Goal: Task Accomplishment & Management: Use online tool/utility

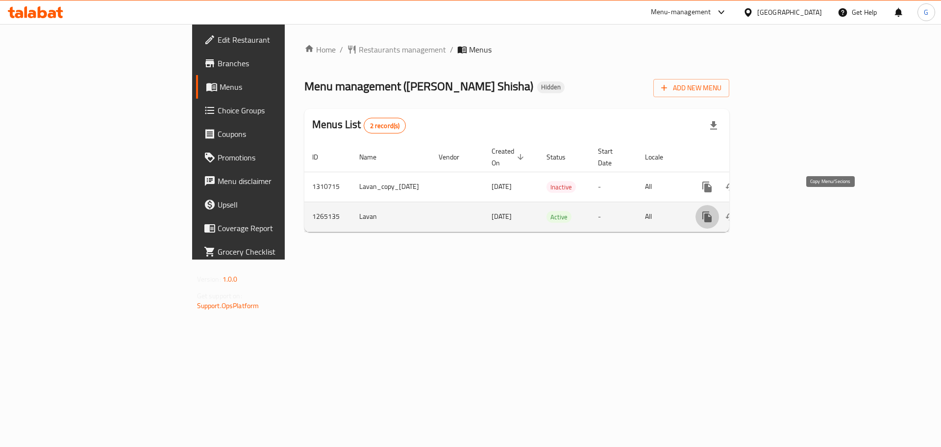
click at [712, 211] on icon "more" at bounding box center [706, 216] width 9 height 11
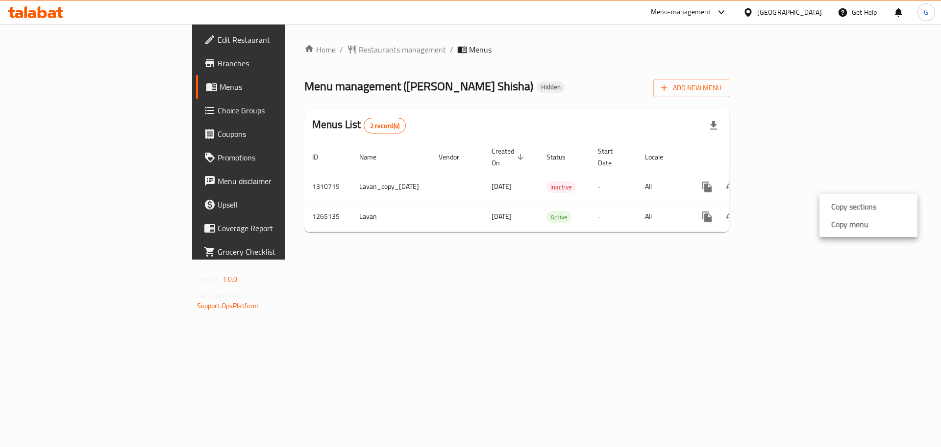
click at [794, 238] on div at bounding box center [470, 223] width 941 height 447
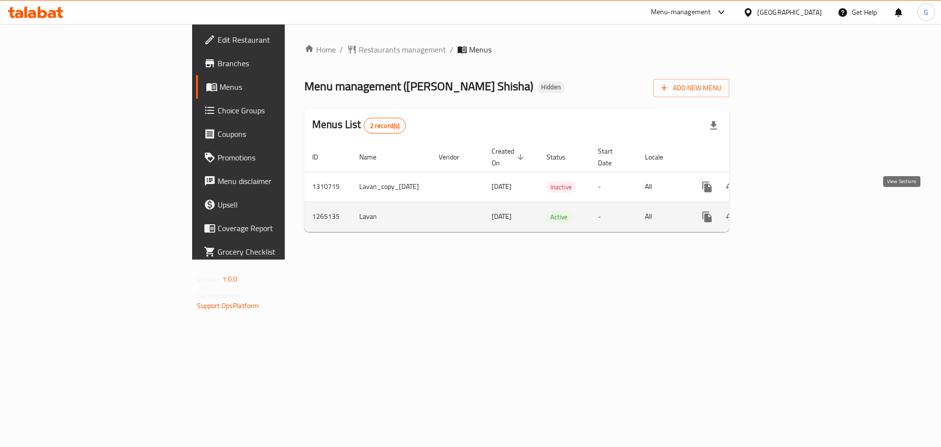
click at [784, 211] on icon "enhanced table" at bounding box center [778, 217] width 12 height 12
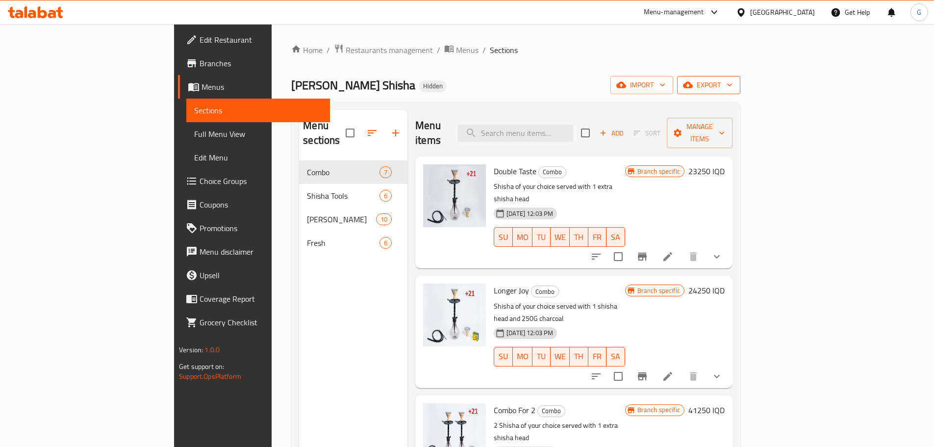
click at [732, 84] on span "export" at bounding box center [709, 85] width 48 height 12
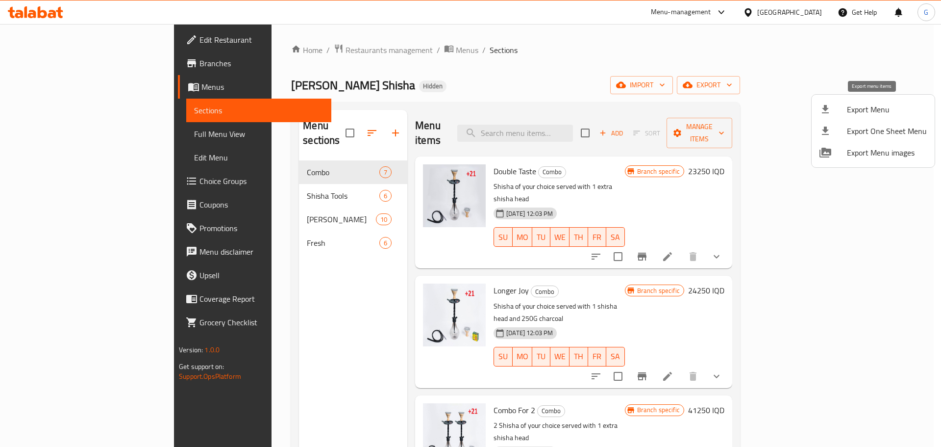
click at [893, 114] on span "Export Menu" at bounding box center [887, 109] width 80 height 12
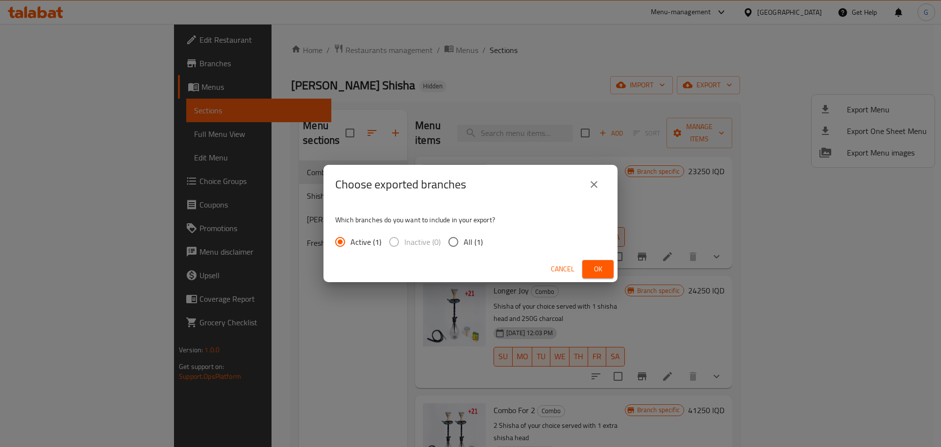
click at [591, 270] on span "Ok" at bounding box center [598, 269] width 16 height 12
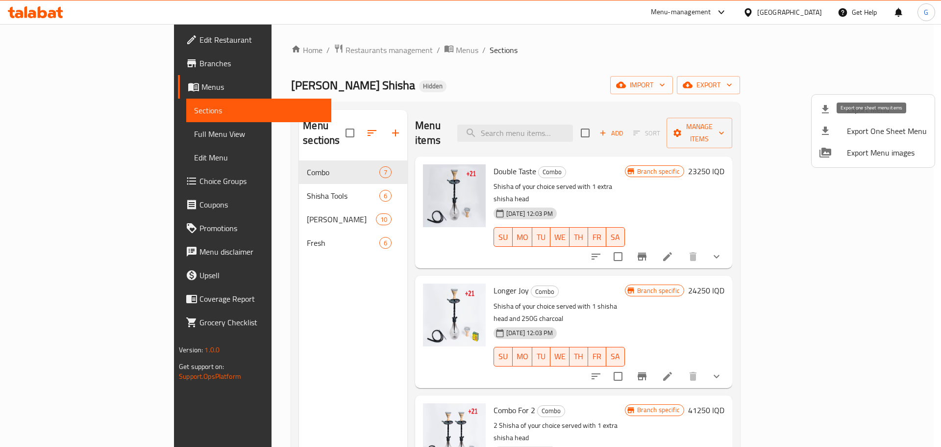
click at [885, 136] on span "Export One Sheet Menu" at bounding box center [887, 131] width 80 height 12
click at [830, 151] on icon at bounding box center [826, 153] width 12 height 10
